Goal: Task Accomplishment & Management: Manage account settings

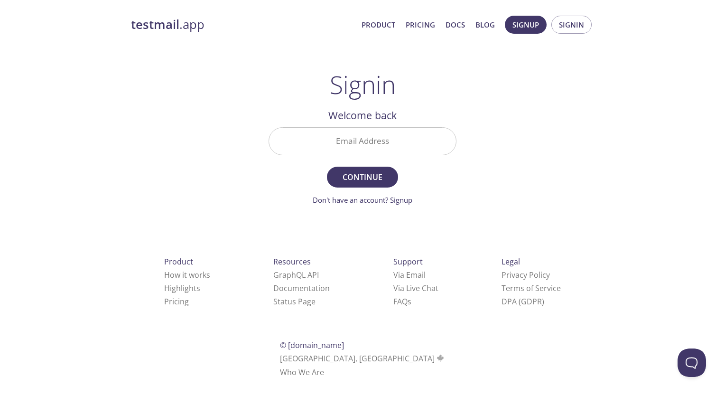
click at [383, 140] on input "Email Address" at bounding box center [362, 141] width 187 height 27
type input "[EMAIL_ADDRESS][DOMAIN_NAME]"
click at [347, 183] on span "Continue" at bounding box center [362, 176] width 50 height 13
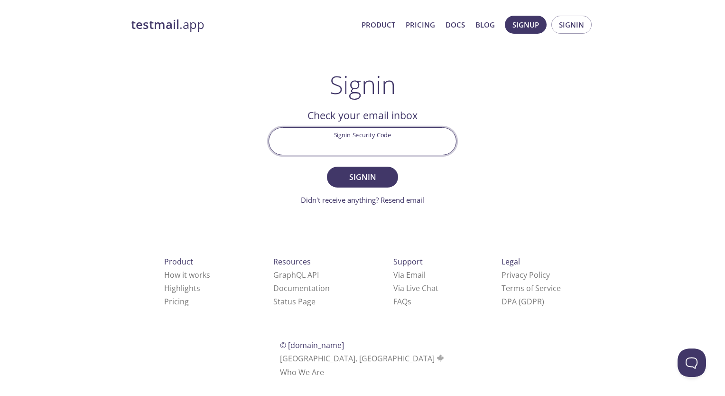
click at [333, 150] on input "Signin Security Code" at bounding box center [362, 141] width 187 height 27
paste input "E7ZAVUE"
type input "E7ZAVUE"
click at [327, 166] on button "Signin" at bounding box center [362, 176] width 71 height 21
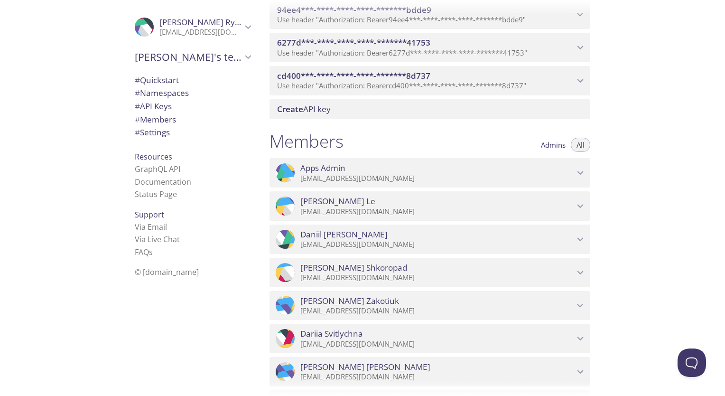
scroll to position [522, 0]
